Goal: Task Accomplishment & Management: Manage account settings

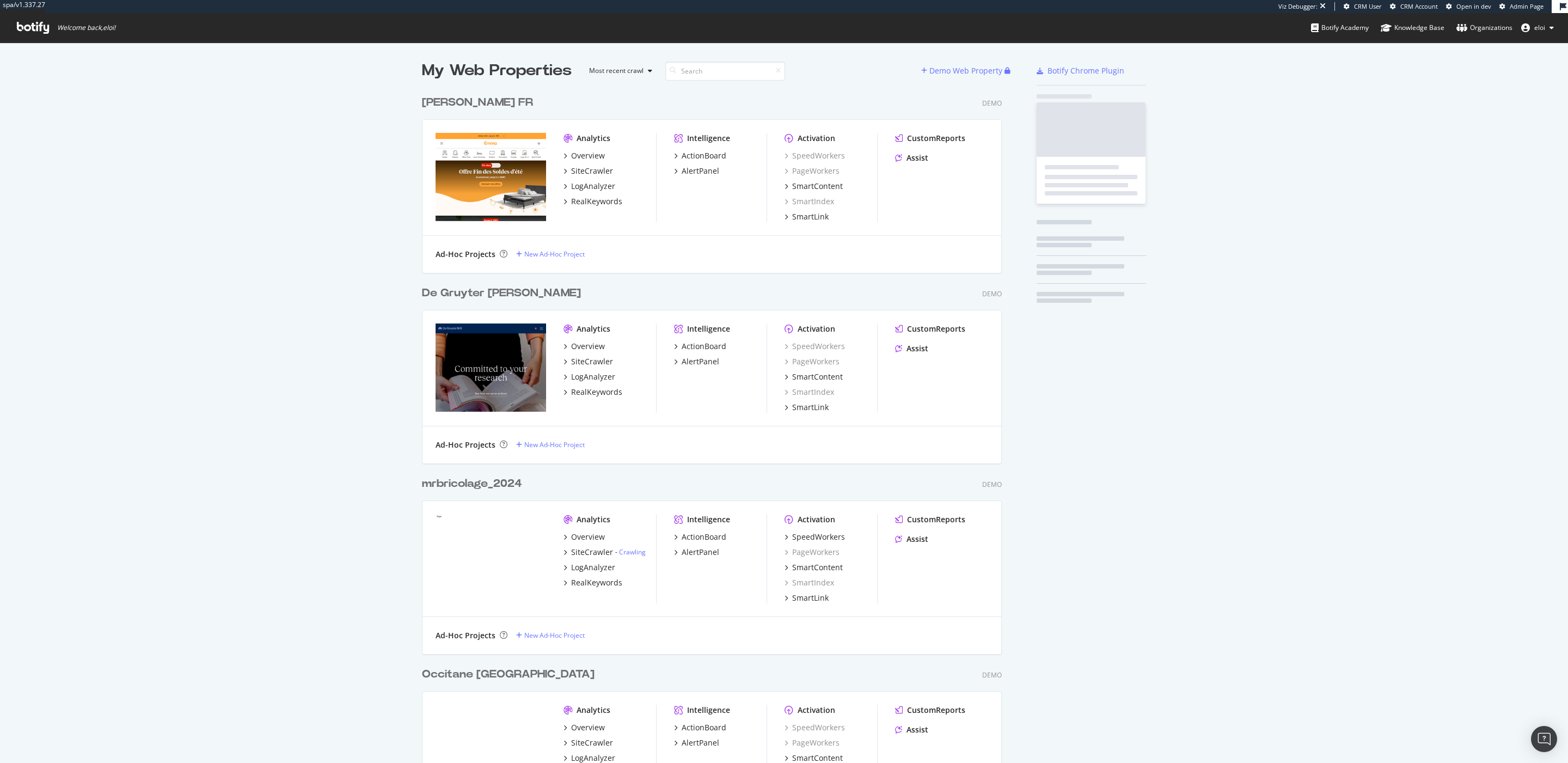
scroll to position [4213, 588]
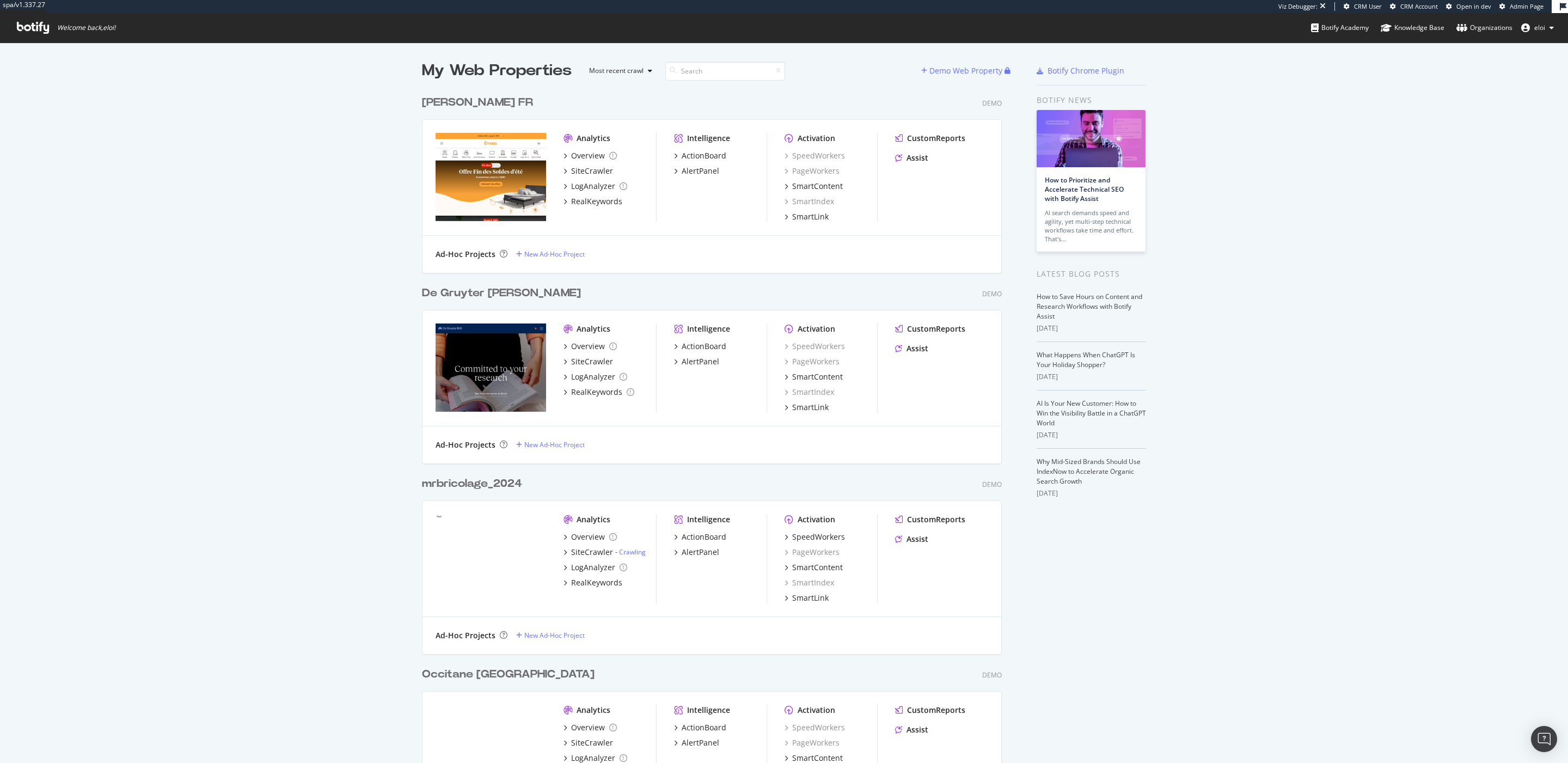
click at [451, 293] on div "De Gruyter [PERSON_NAME]" at bounding box center [501, 293] width 159 height 16
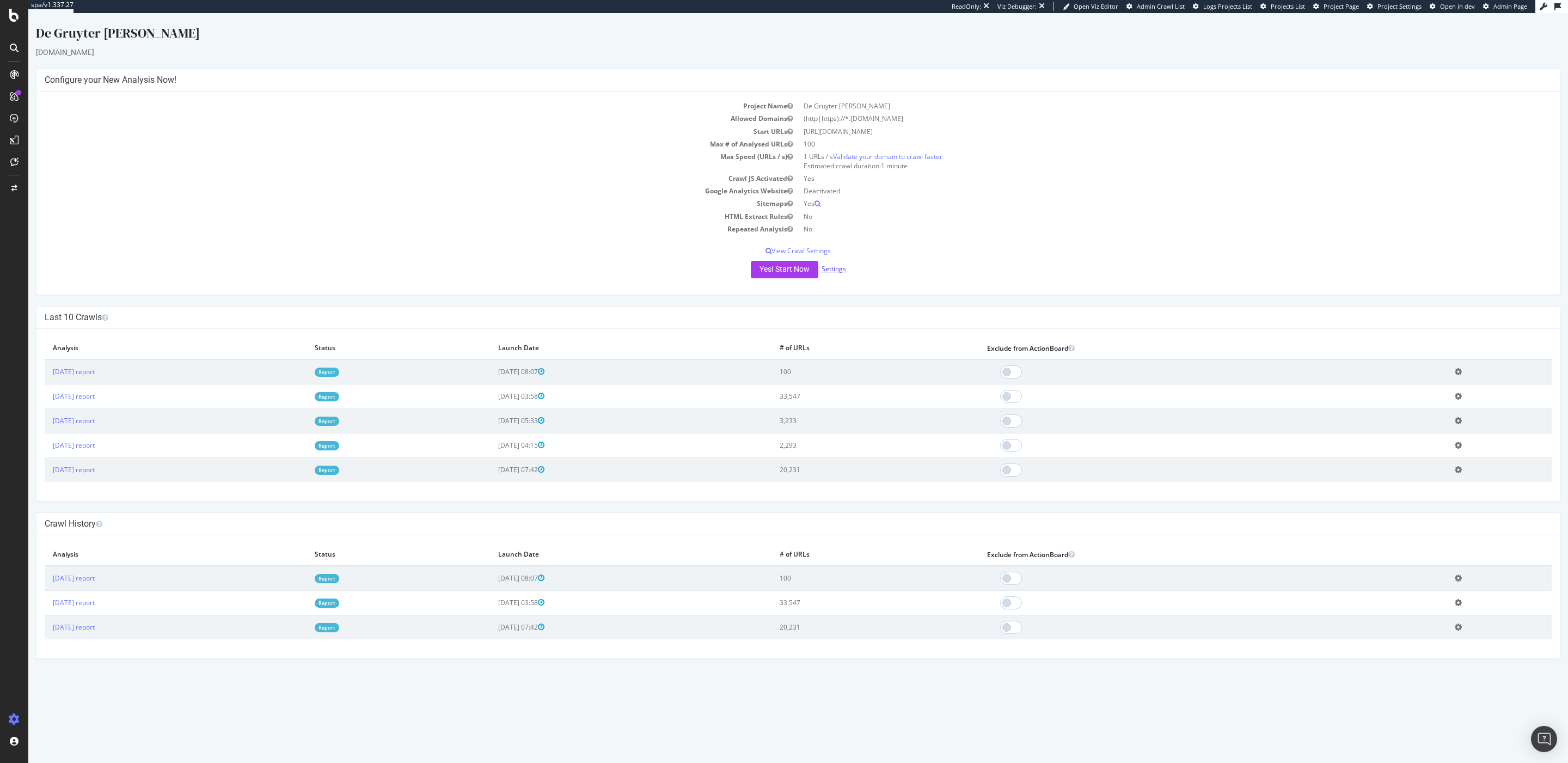
click at [831, 268] on link "Settings" at bounding box center [834, 268] width 25 height 9
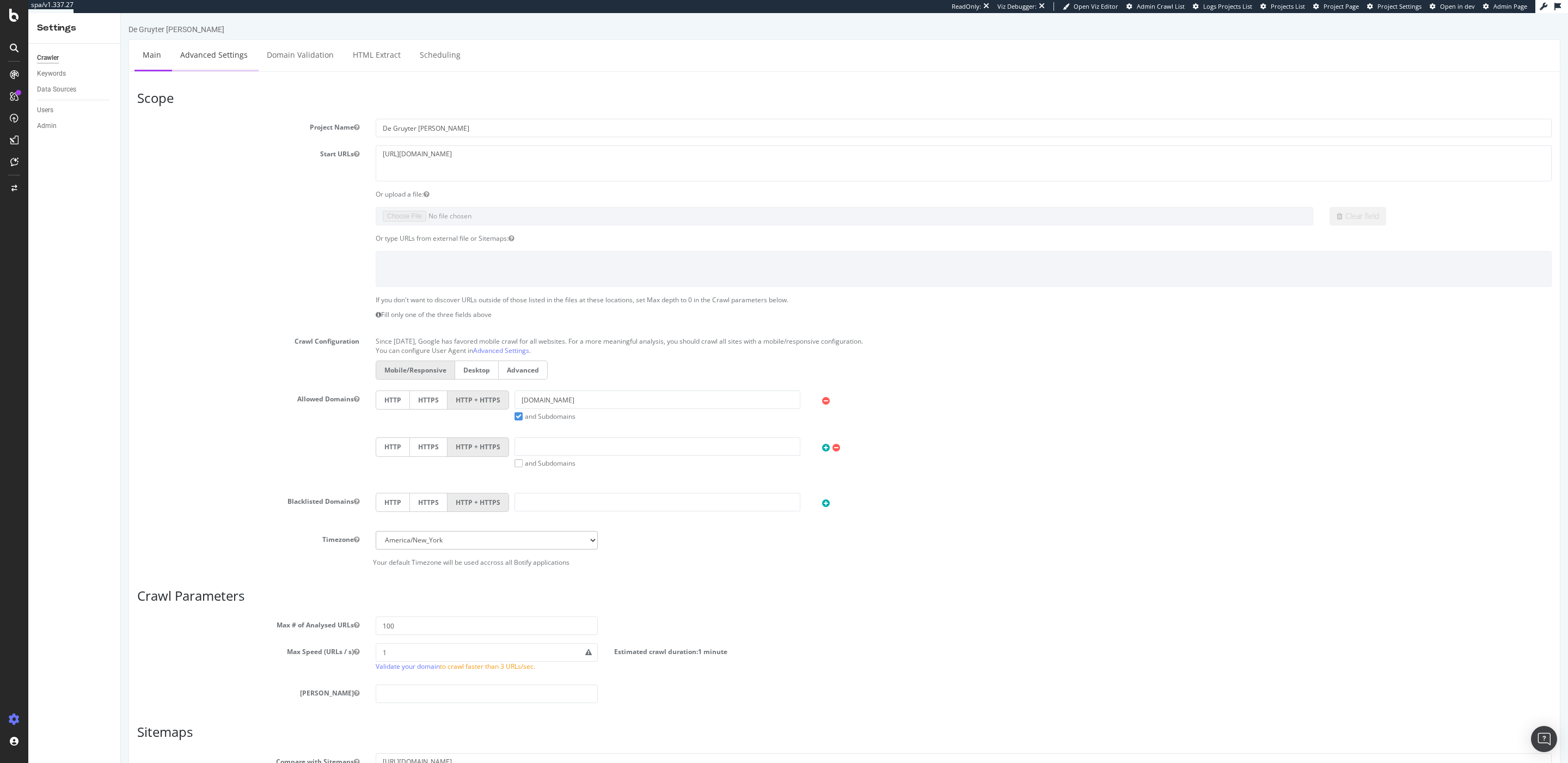
click at [240, 62] on link "Advanced Settings" at bounding box center [214, 54] width 84 height 30
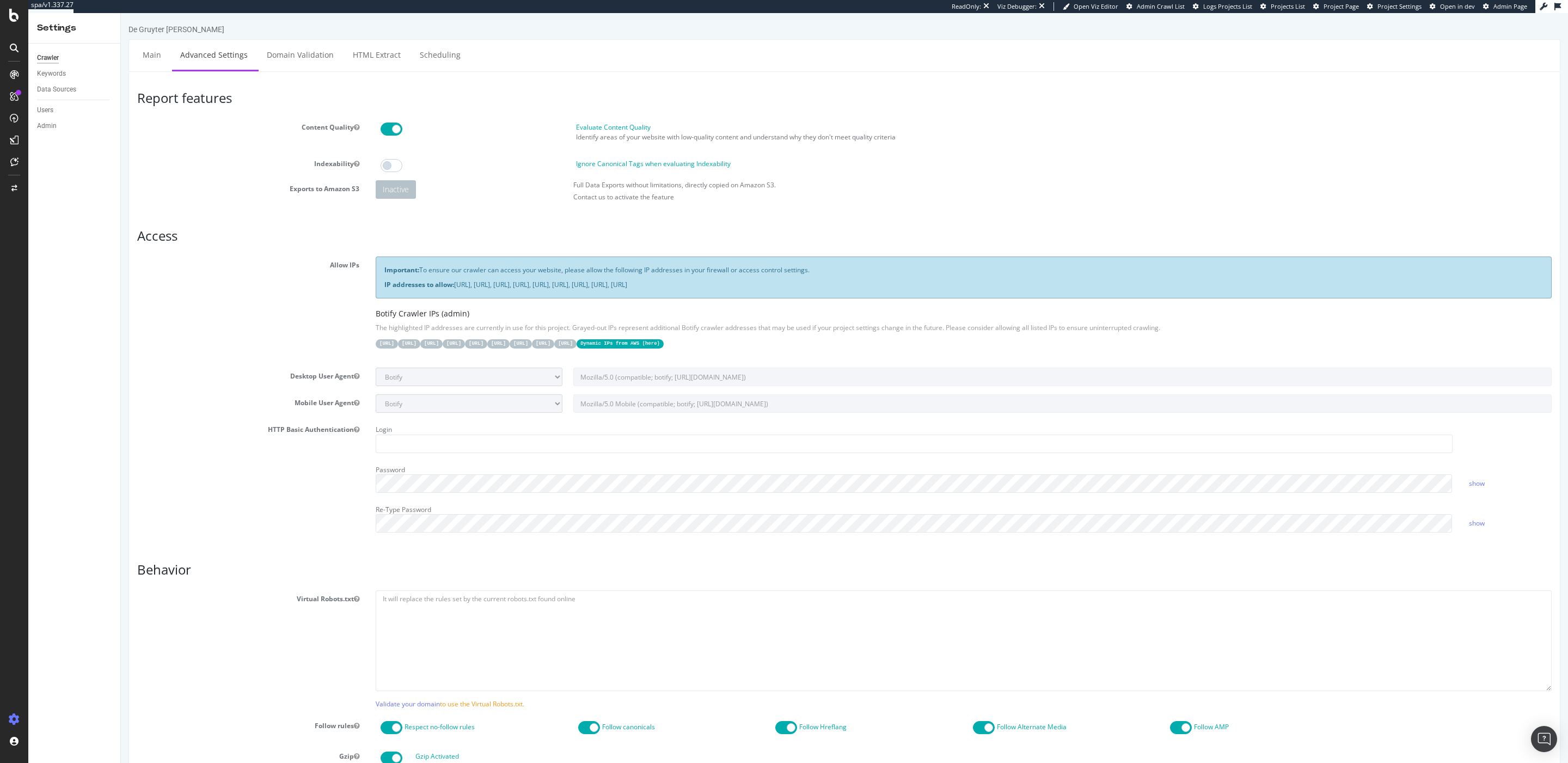
drag, startPoint x: 937, startPoint y: 287, endPoint x: 355, endPoint y: 264, distance: 582.5
click at [353, 264] on div "Allow IPs Important: To ensure our crawler can access your website, please allo…" at bounding box center [844, 308] width 1431 height 103
click at [448, 288] on strong "IP addresses to allow:" at bounding box center [419, 284] width 70 height 9
drag, startPoint x: 930, startPoint y: 282, endPoint x: 384, endPoint y: 253, distance: 546.8
click at [384, 253] on article "Access Allow IPs Important: To ensure our crawler can access your website, plea…" at bounding box center [844, 384] width 1414 height 312
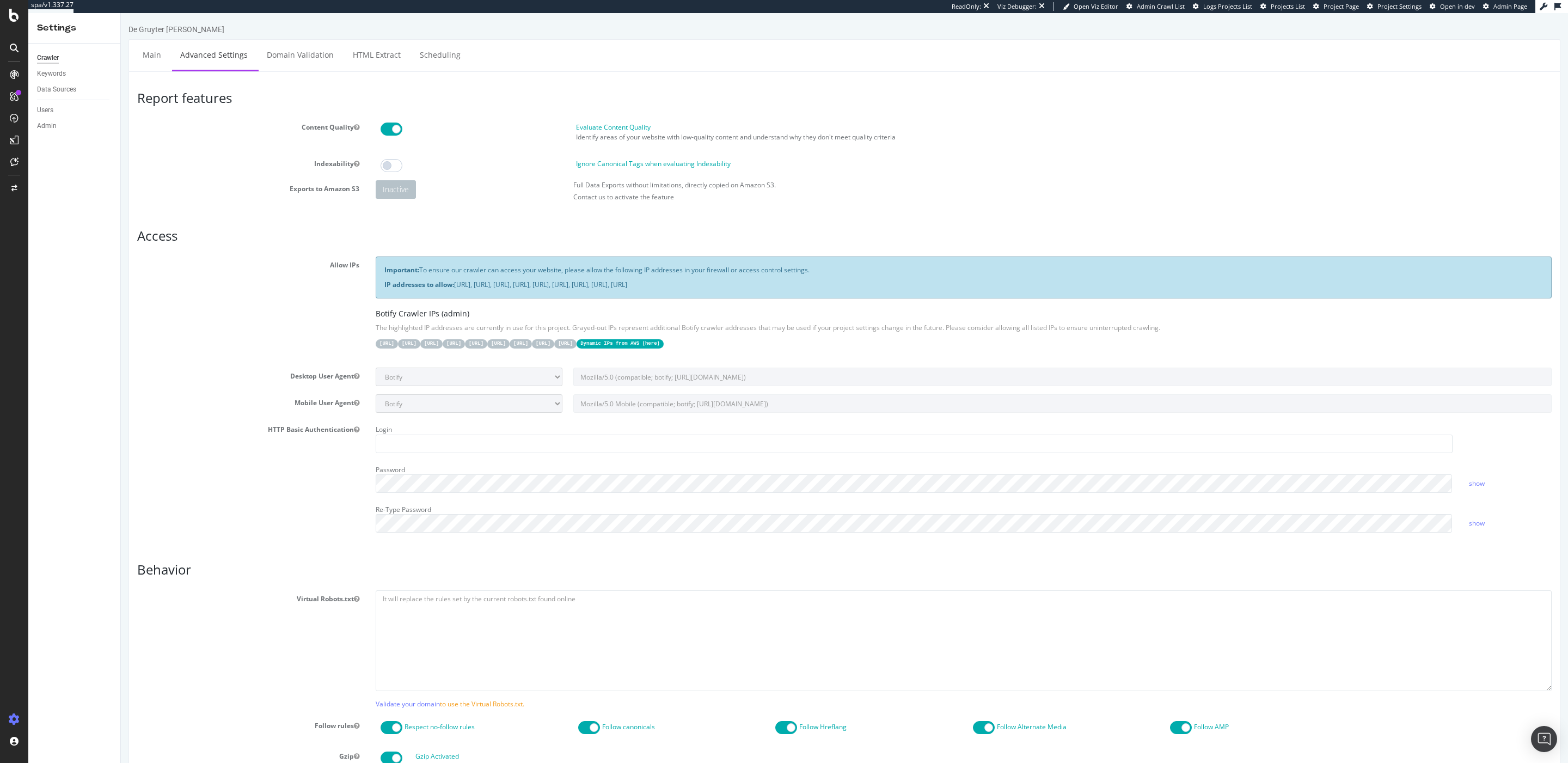
copy div "Important: To ensure our crawler can access your website, please allow the foll…"
click at [48, 101] on div "Overview" at bounding box center [56, 102] width 31 height 11
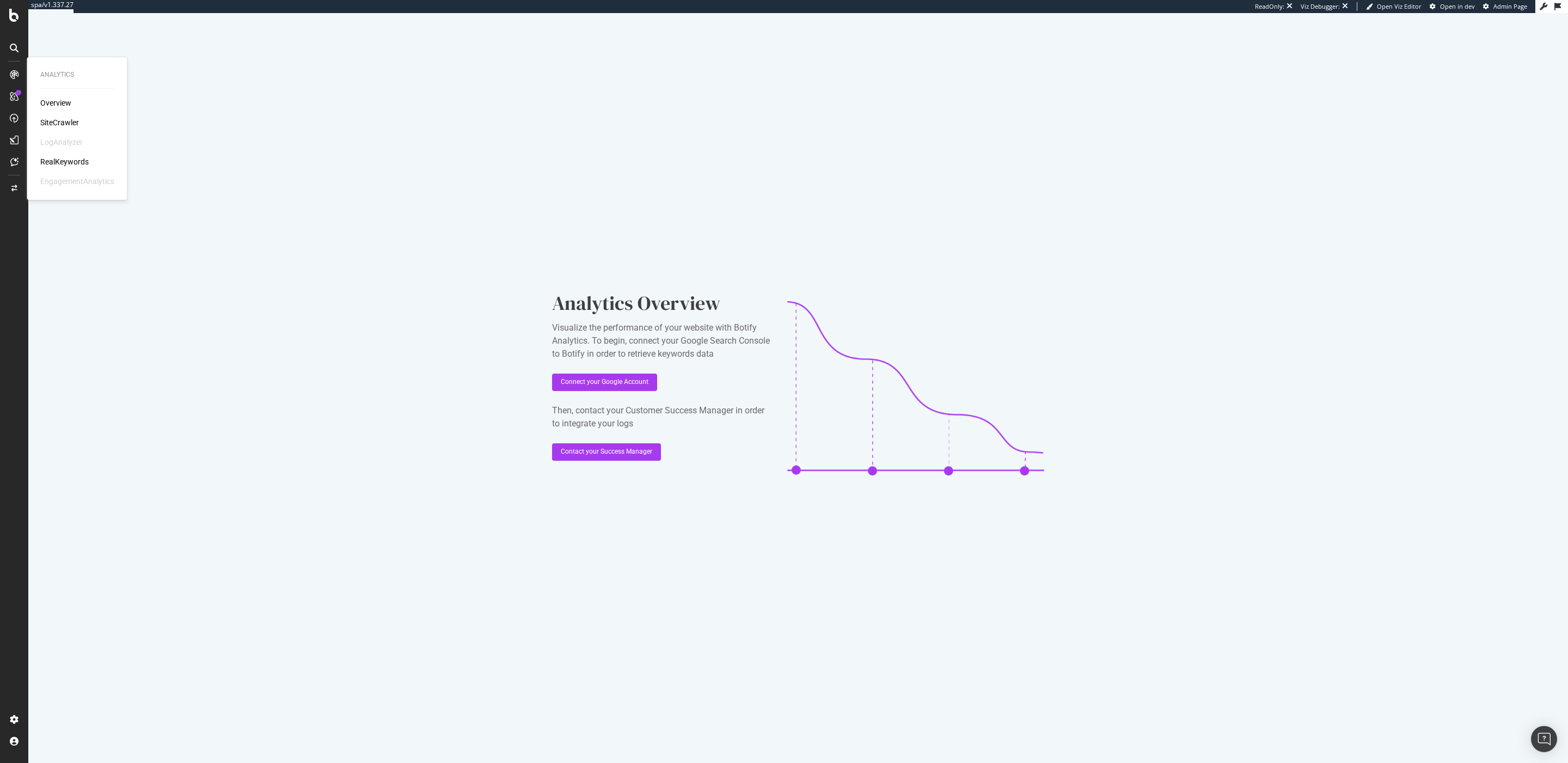
click at [52, 114] on div "Overview SiteCrawler LogAnalyzer RealKeywords EngagementAnalytics" at bounding box center [77, 142] width 74 height 89
click at [52, 119] on div "SiteCrawler" at bounding box center [59, 122] width 39 height 11
